Goal: Task Accomplishment & Management: Manage account settings

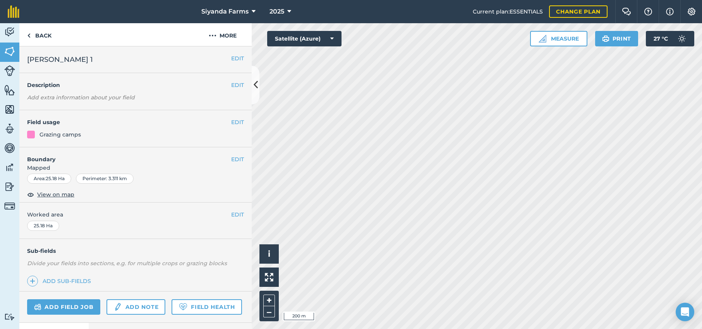
click at [234, 159] on button "EDIT" at bounding box center [237, 159] width 13 height 9
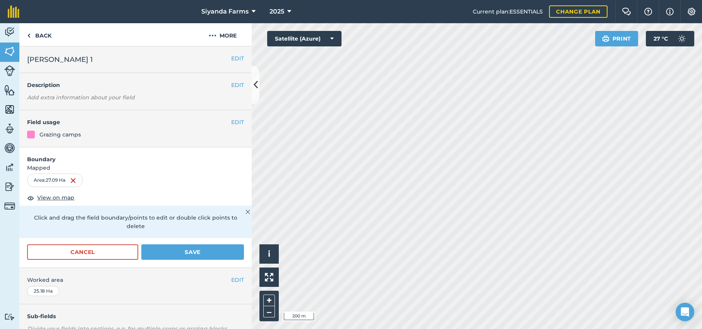
click at [166, 245] on button "Save" at bounding box center [192, 252] width 103 height 15
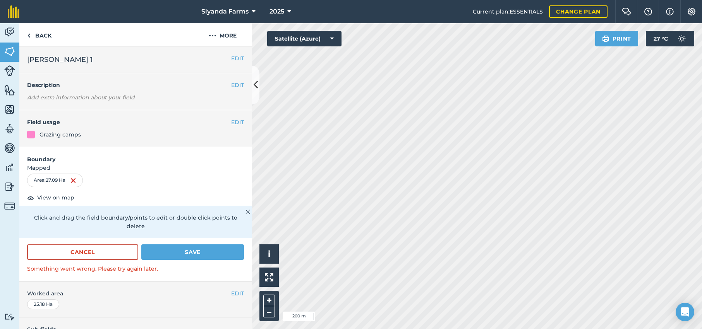
click at [184, 265] on div "Cancel Save Something went wrong. Please try again later." at bounding box center [135, 263] width 232 height 36
click at [189, 245] on button "Save" at bounding box center [192, 252] width 103 height 15
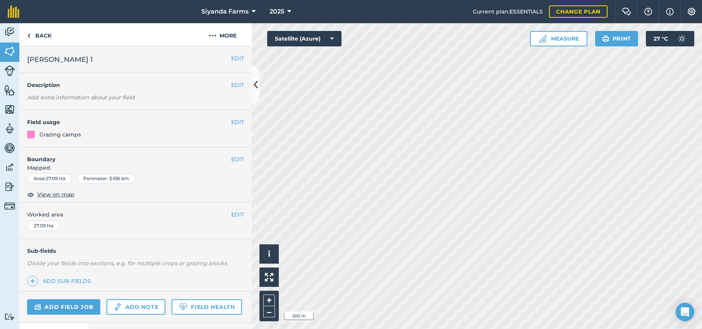
click at [51, 60] on span "[PERSON_NAME] 1" at bounding box center [60, 59] width 66 height 11
click at [236, 57] on button "EDIT" at bounding box center [237, 58] width 13 height 9
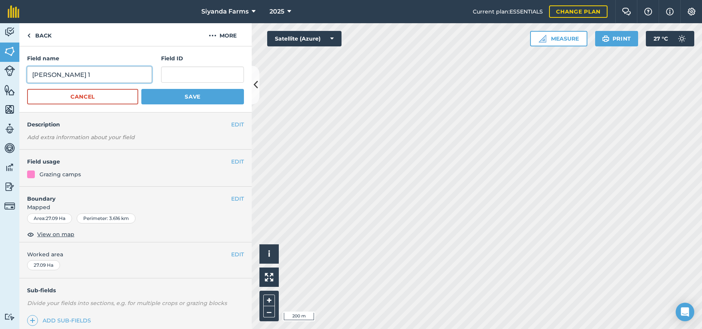
click at [55, 77] on input "[PERSON_NAME] 1" at bounding box center [89, 75] width 125 height 16
type input "Shalom upstream"
click at [169, 100] on button "Save" at bounding box center [192, 96] width 103 height 15
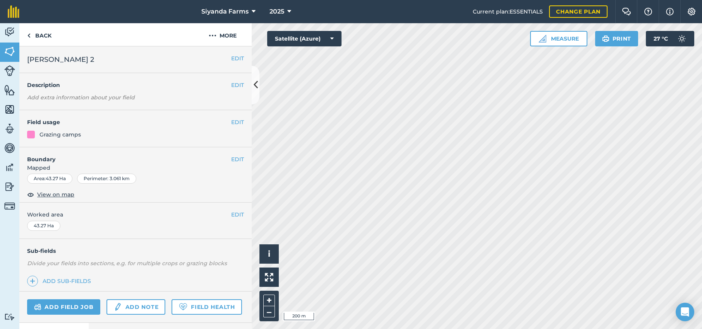
click at [237, 58] on button "EDIT" at bounding box center [237, 58] width 13 height 9
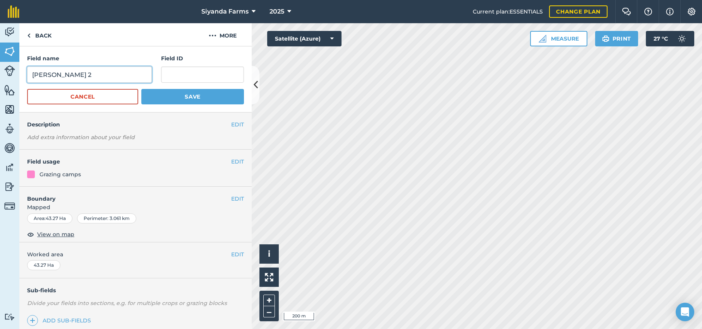
drag, startPoint x: 85, startPoint y: 76, endPoint x: 27, endPoint y: 75, distance: 57.7
click at [27, 75] on input "[PERSON_NAME] 2" at bounding box center [89, 75] width 125 height 16
type input "Shalom downstream"
click at [192, 97] on button "Save" at bounding box center [192, 96] width 103 height 15
